Goal: Obtain resource: Download file/media

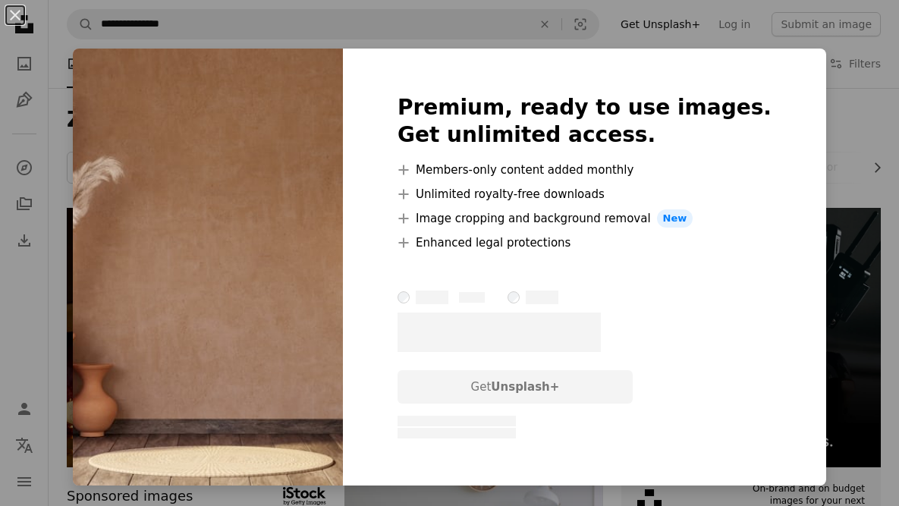
scroll to position [1026, 0]
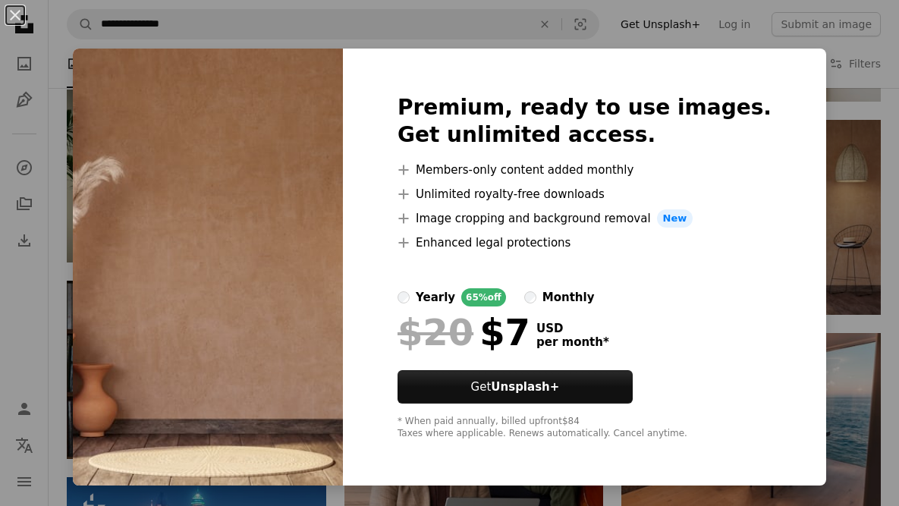
click at [320, 296] on img at bounding box center [208, 267] width 270 height 437
click at [878, 133] on div "An X shape Premium, ready to use images. Get unlimited access. A plus sign Memb…" at bounding box center [449, 253] width 899 height 506
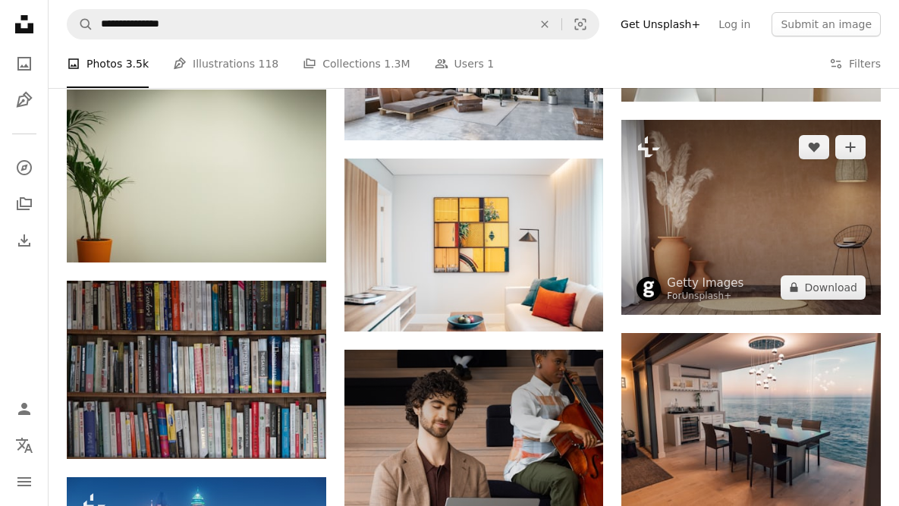
click at [810, 216] on img at bounding box center [752, 217] width 260 height 194
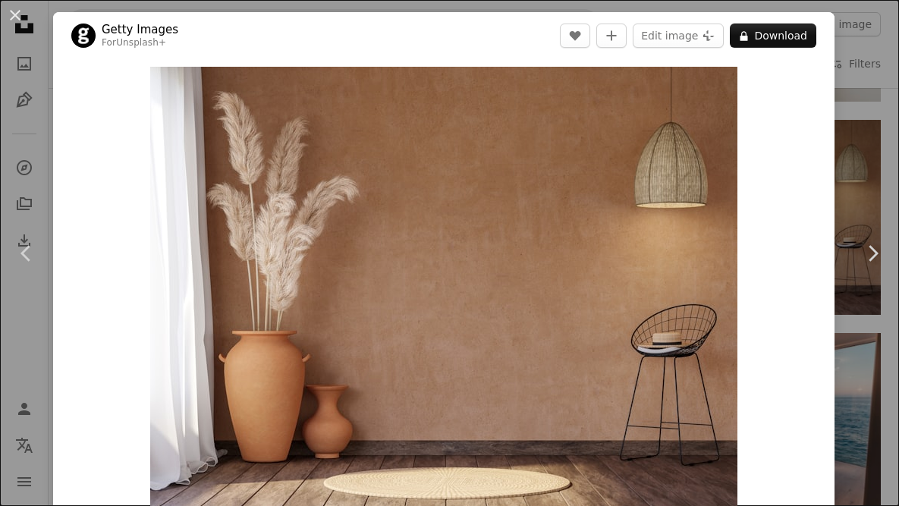
click at [870, 161] on div "An X shape Chevron left Chevron right Getty Images For Unsplash+ A heart A plus…" at bounding box center [449, 253] width 899 height 506
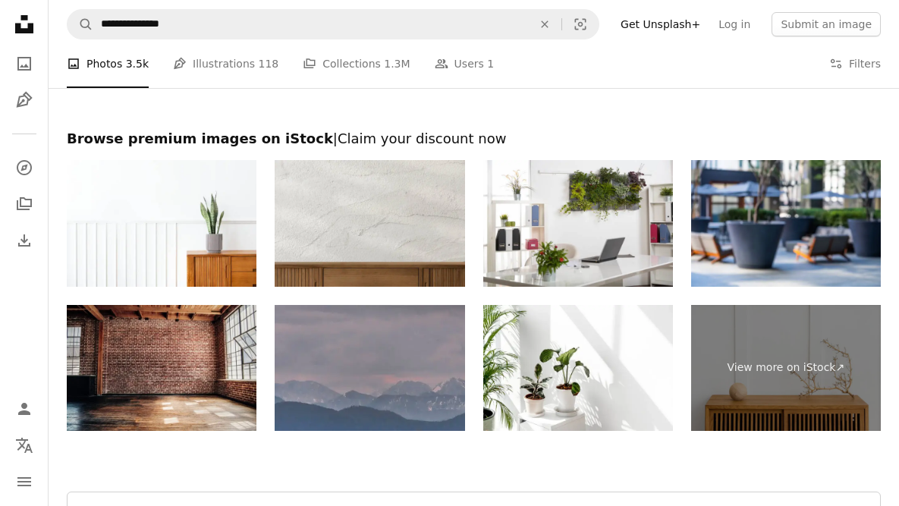
scroll to position [1731, 0]
